Goal: Task Accomplishment & Management: Manage account settings

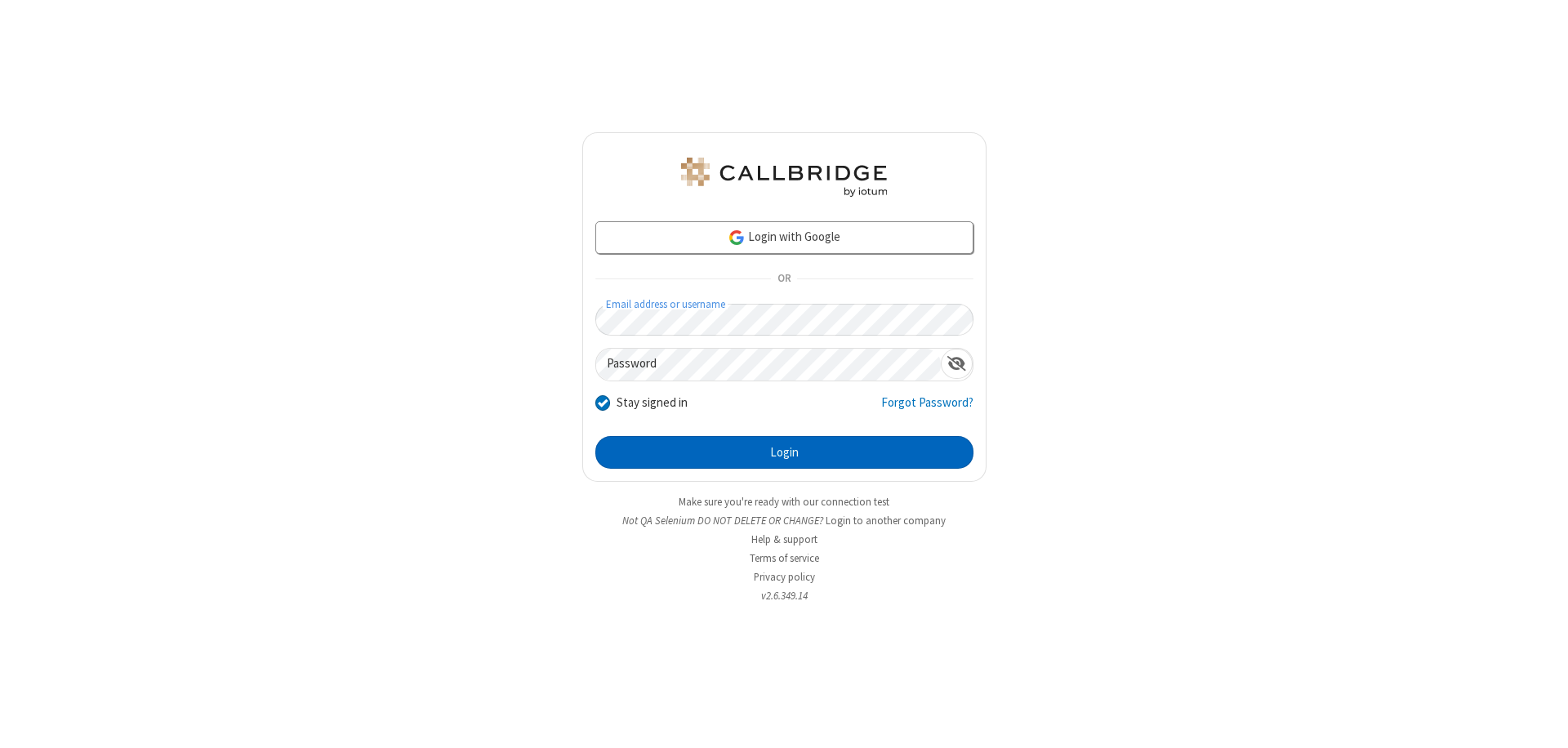
click at [784, 452] on button "Login" at bounding box center [784, 452] width 378 height 32
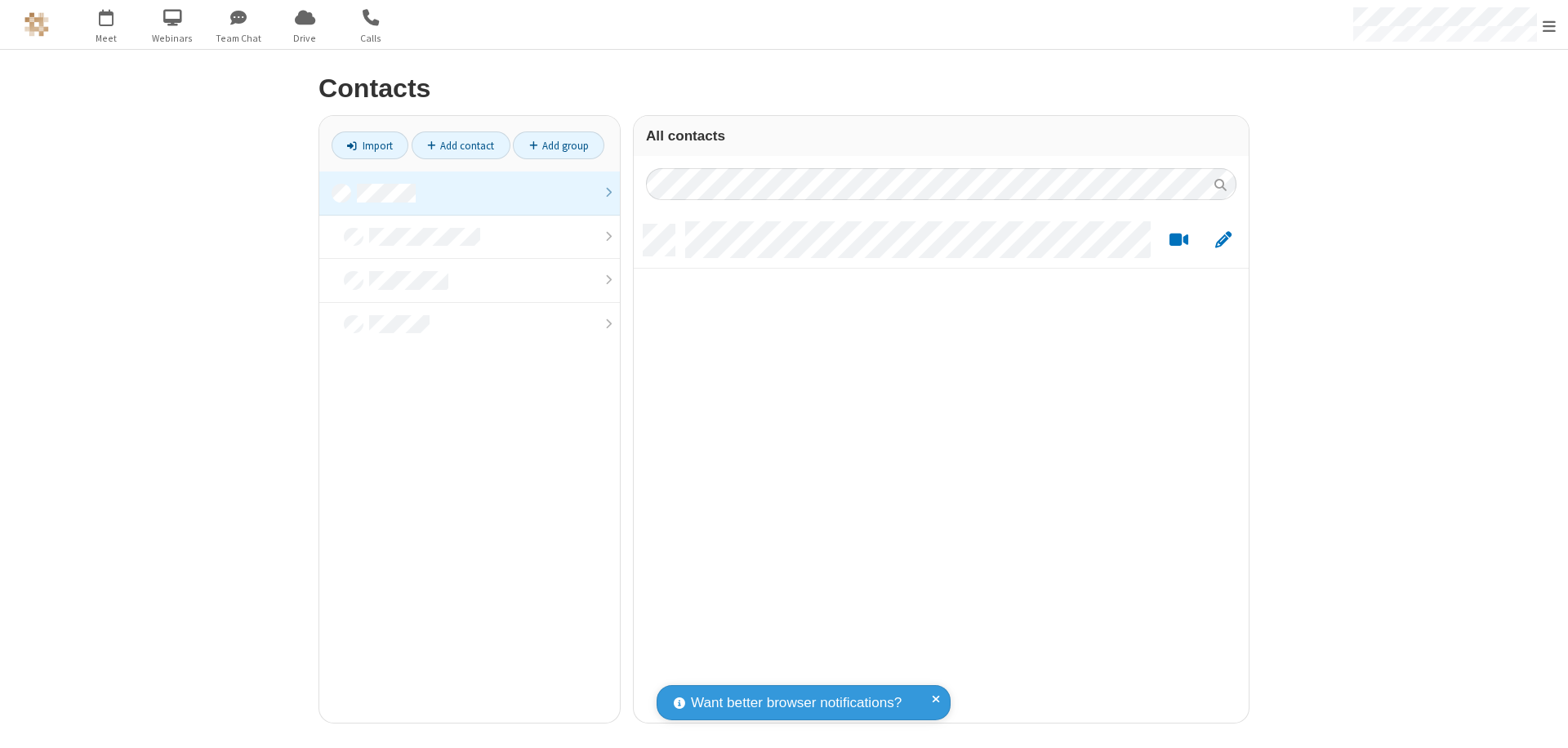
click at [470, 192] on link at bounding box center [469, 193] width 300 height 45
click at [1223, 240] on span "Edit" at bounding box center [1222, 241] width 16 height 21
click at [470, 192] on link at bounding box center [469, 193] width 300 height 45
